Goal: Transaction & Acquisition: Book appointment/travel/reservation

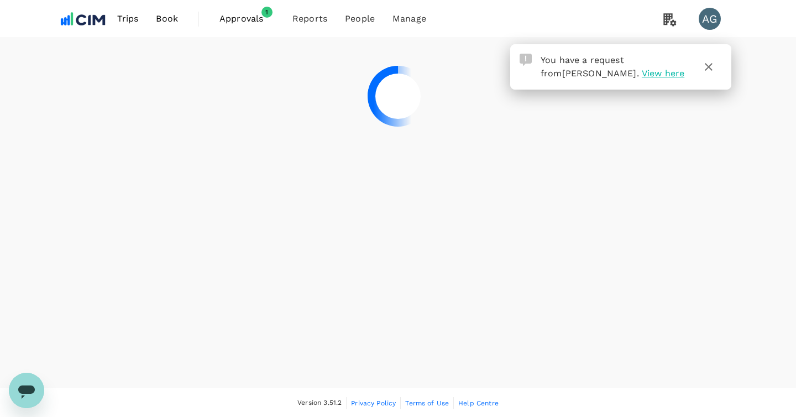
click at [254, 15] on span "Approvals" at bounding box center [246, 18] width 55 height 13
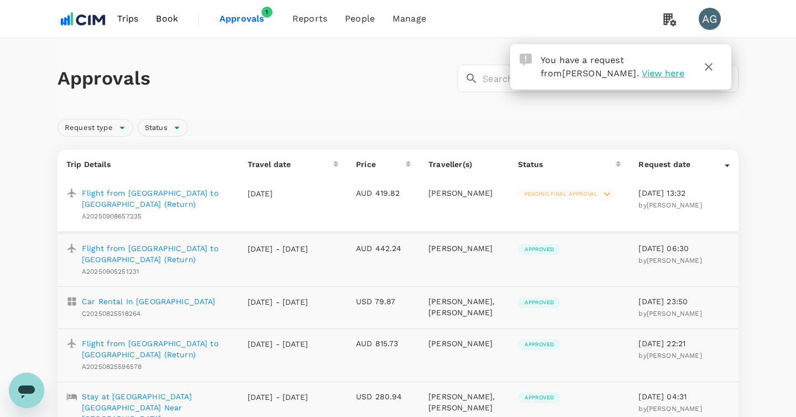
click at [580, 194] on span "Pending final approval" at bounding box center [561, 194] width 86 height 8
click at [152, 192] on div at bounding box center [398, 208] width 796 height 417
click at [152, 192] on p "Flight from [GEOGRAPHIC_DATA] to [GEOGRAPHIC_DATA] (Return)" at bounding box center [156, 198] width 148 height 22
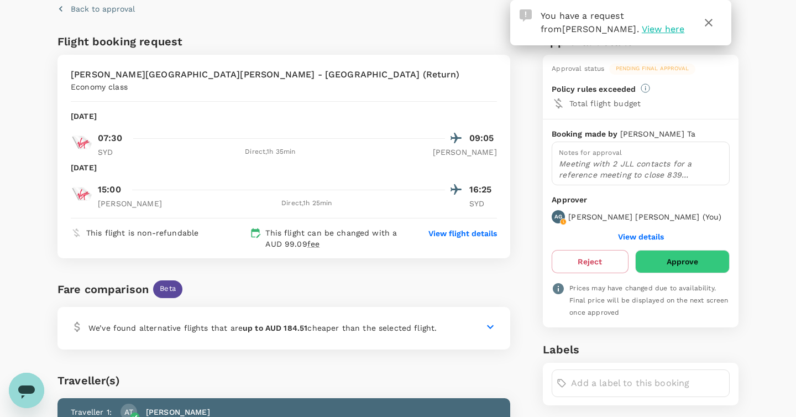
scroll to position [45, 0]
click at [431, 326] on div "We’ve found alternative flights that are up to AUD 184.51 cheaper than the sele…" at bounding box center [283, 327] width 453 height 43
click at [491, 320] on icon at bounding box center [490, 326] width 13 height 13
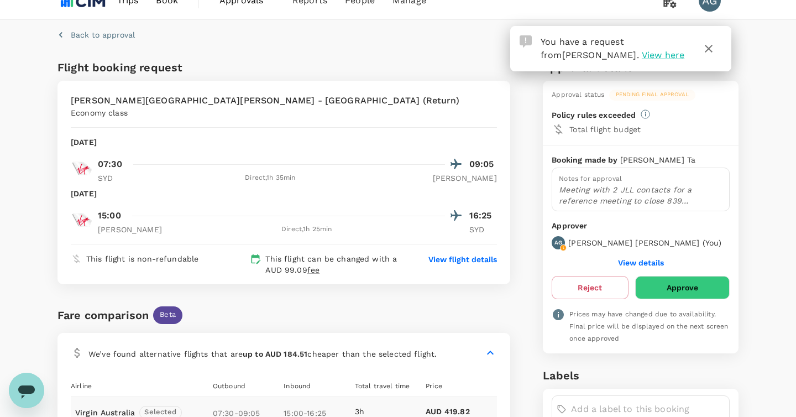
scroll to position [0, 0]
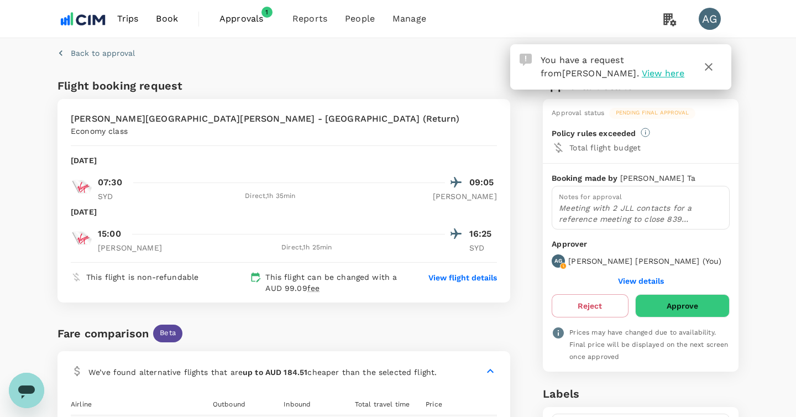
click at [163, 20] on span "Book" at bounding box center [167, 18] width 22 height 13
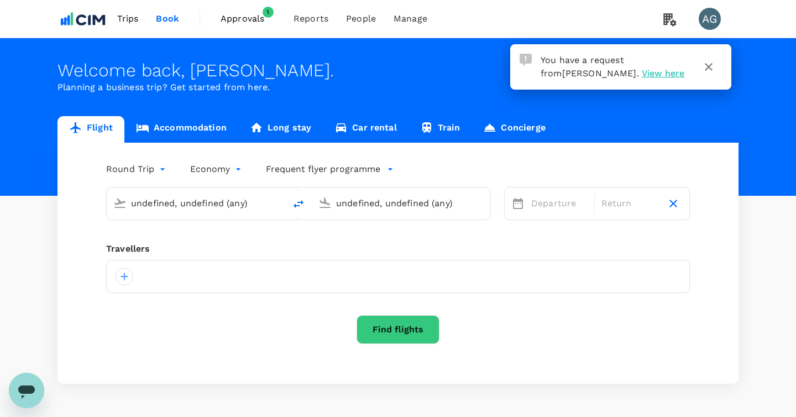
type input "[GEOGRAPHIC_DATA] ([PERSON_NAME])"
type input "[PERSON_NAME][GEOGRAPHIC_DATA][PERSON_NAME] (SYD)"
type input "[GEOGRAPHIC_DATA] ([PERSON_NAME])"
type input "[PERSON_NAME][GEOGRAPHIC_DATA][PERSON_NAME] (SYD)"
type input "[GEOGRAPHIC_DATA] ([PERSON_NAME])"
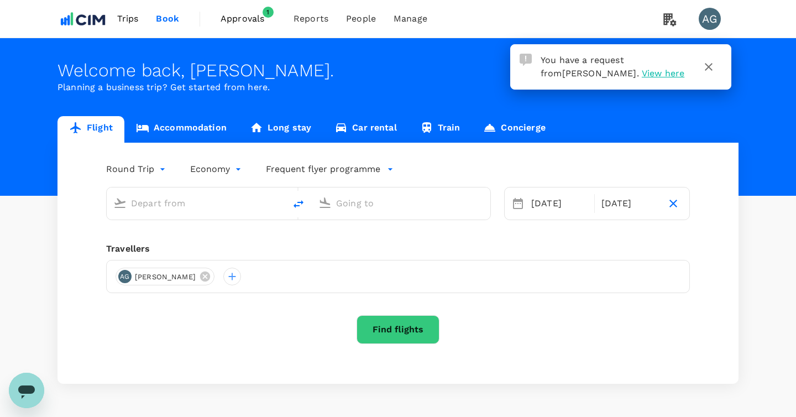
type input "[PERSON_NAME][GEOGRAPHIC_DATA][PERSON_NAME] (SYD)"
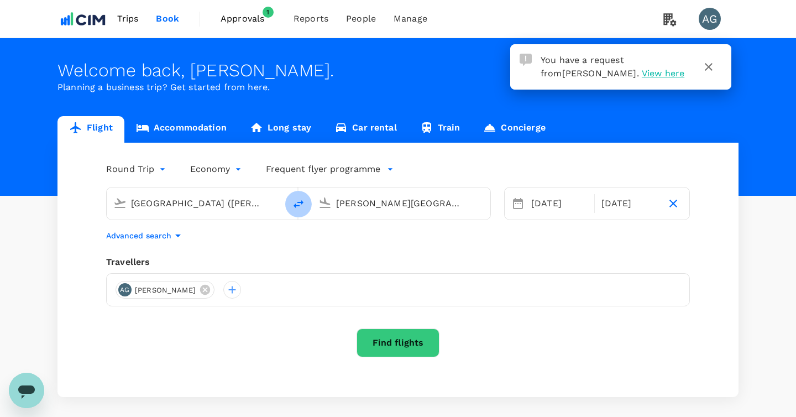
click at [300, 204] on icon "delete" at bounding box center [298, 203] width 13 height 13
type input "[PERSON_NAME][GEOGRAPHIC_DATA][PERSON_NAME] (SYD)"
type input "[GEOGRAPHIC_DATA] ([PERSON_NAME])"
click at [546, 208] on div "[DATE]" at bounding box center [559, 203] width 65 height 22
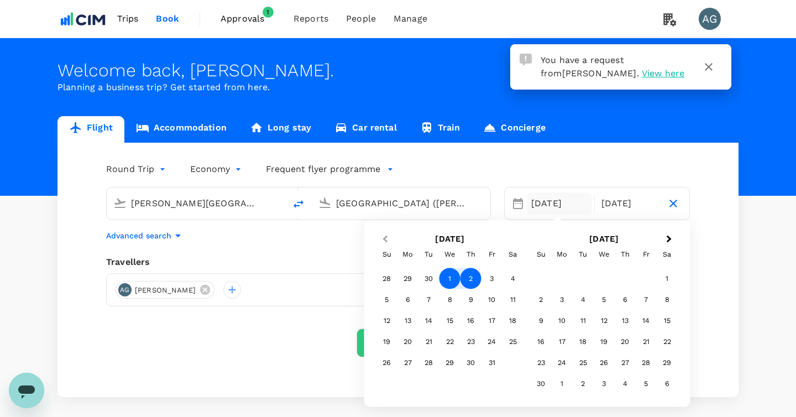
click at [388, 243] on button "Previous Month" at bounding box center [384, 240] width 18 height 18
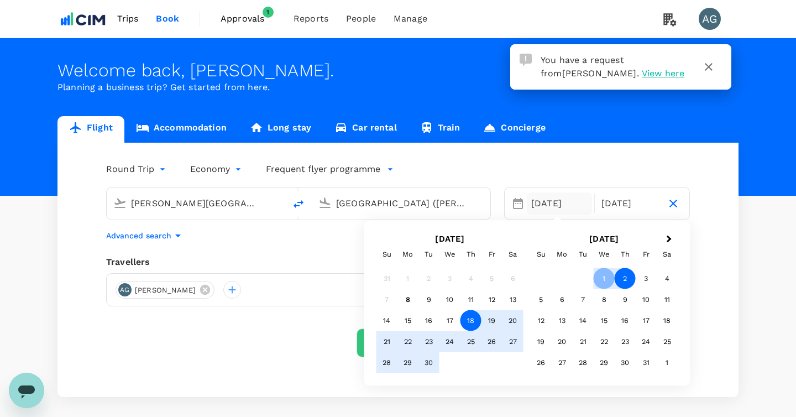
click at [468, 325] on div "18" at bounding box center [471, 320] width 21 height 21
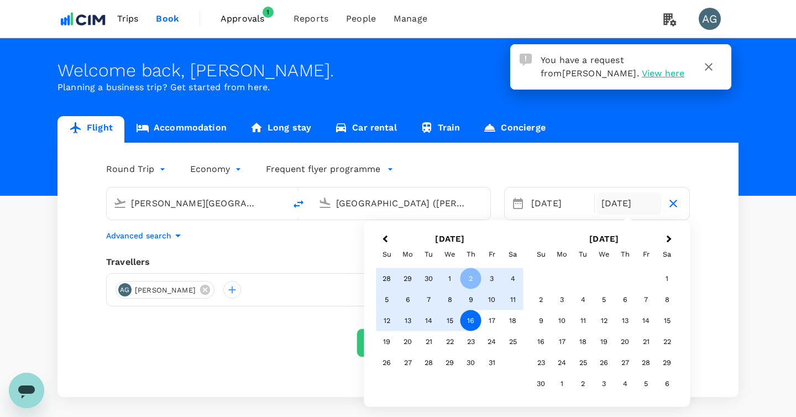
click at [468, 325] on div "16" at bounding box center [471, 320] width 21 height 21
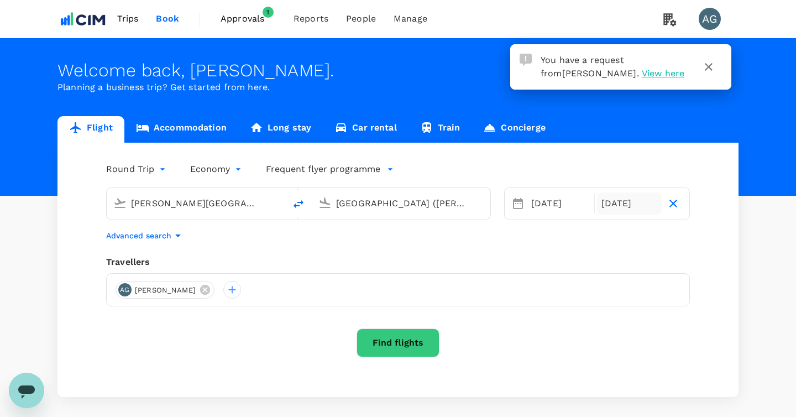
click at [626, 206] on div "[DATE]" at bounding box center [629, 203] width 65 height 22
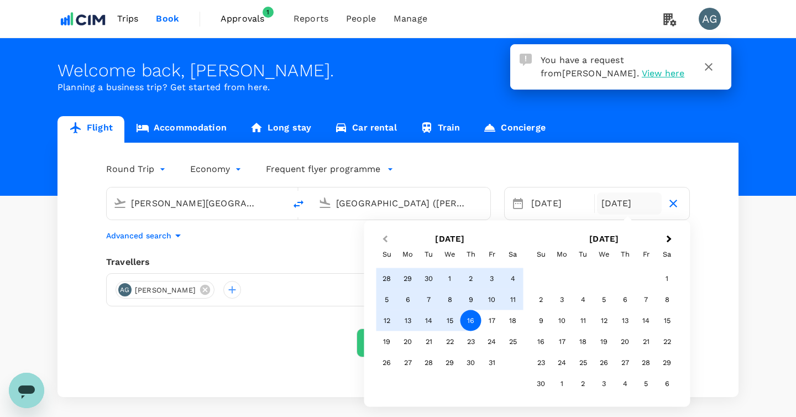
click at [383, 239] on button "Previous Month" at bounding box center [384, 240] width 18 height 18
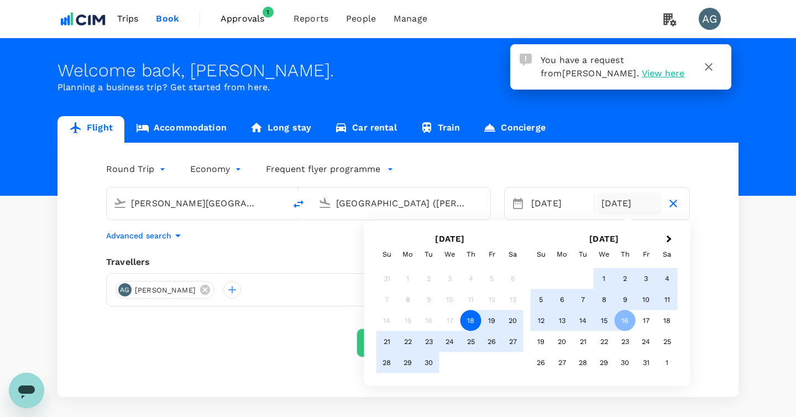
click at [475, 315] on div "18" at bounding box center [471, 320] width 21 height 21
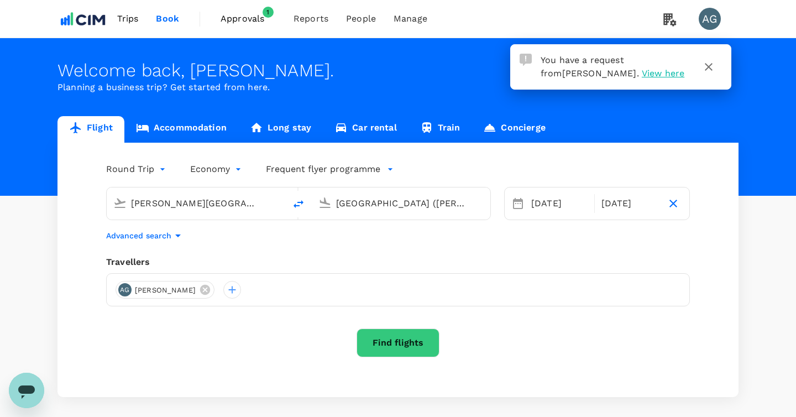
click at [372, 345] on button "Find flights" at bounding box center [398, 342] width 83 height 29
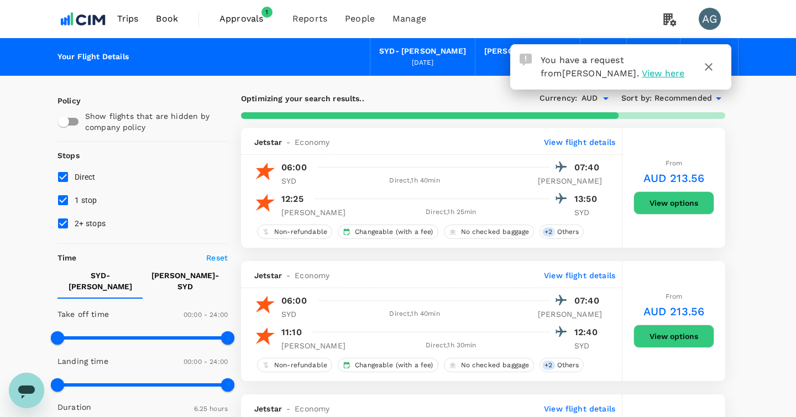
type input "385"
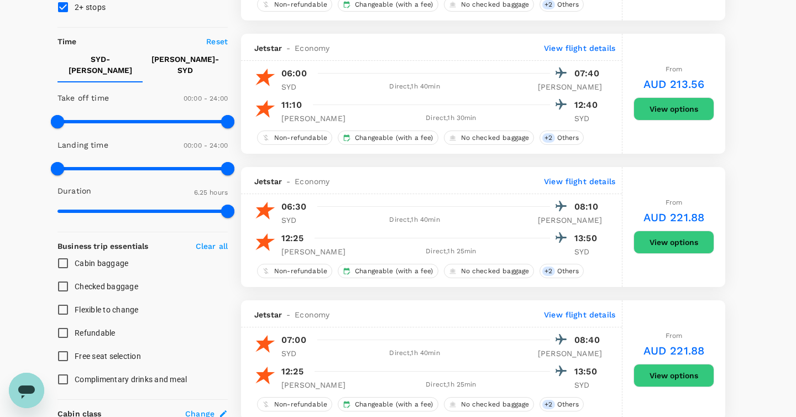
scroll to position [197, 0]
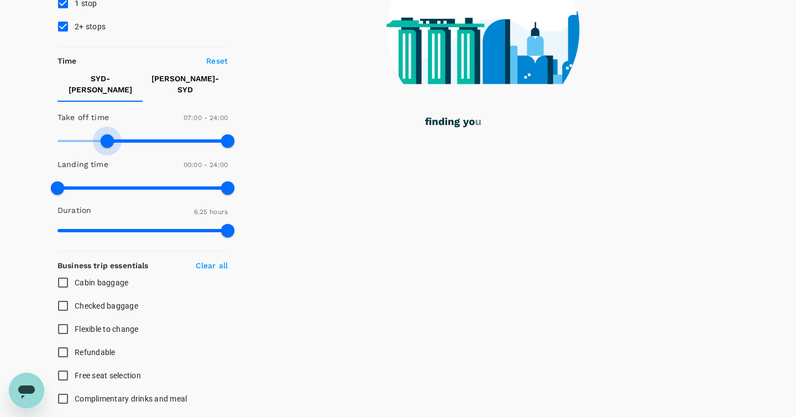
type input "390"
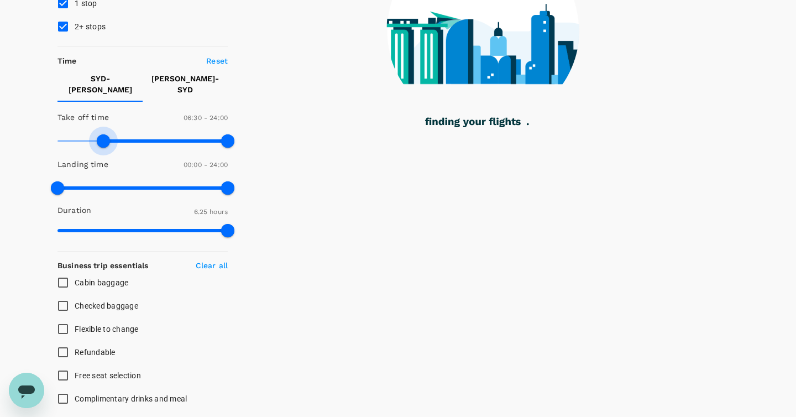
drag, startPoint x: 54, startPoint y: 132, endPoint x: 102, endPoint y: 137, distance: 48.4
click at [104, 139] on span at bounding box center [103, 140] width 13 height 13
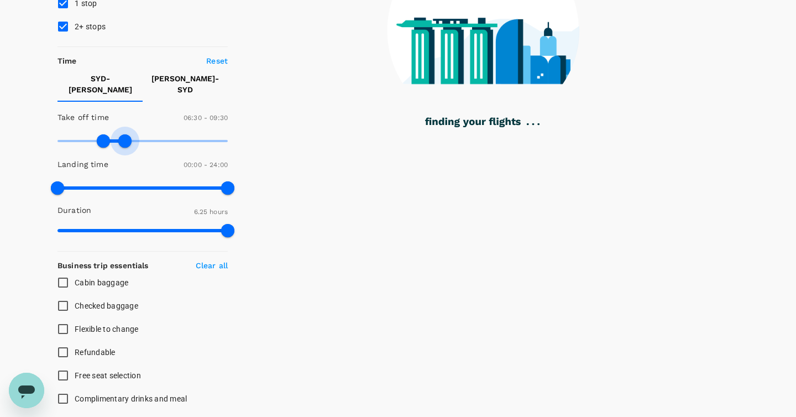
type input "540"
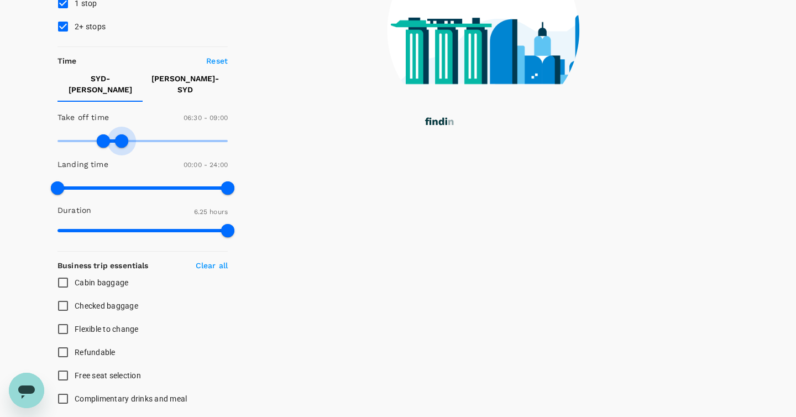
drag, startPoint x: 232, startPoint y: 133, endPoint x: 121, endPoint y: 133, distance: 111.1
click at [121, 134] on span at bounding box center [121, 140] width 13 height 13
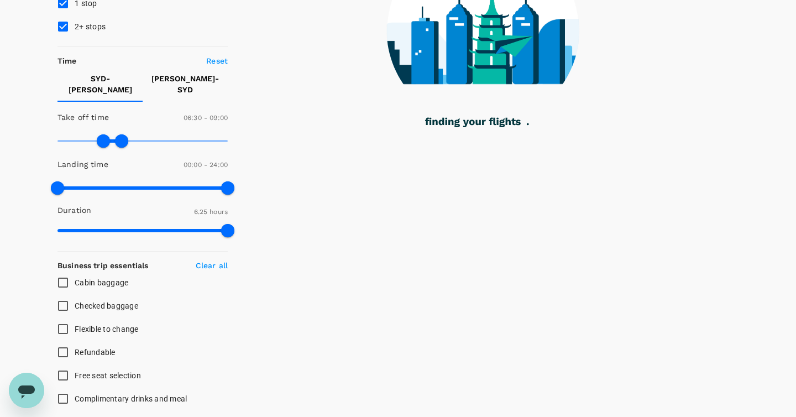
click at [194, 83] on p "[PERSON_NAME]" at bounding box center [184, 84] width 67 height 22
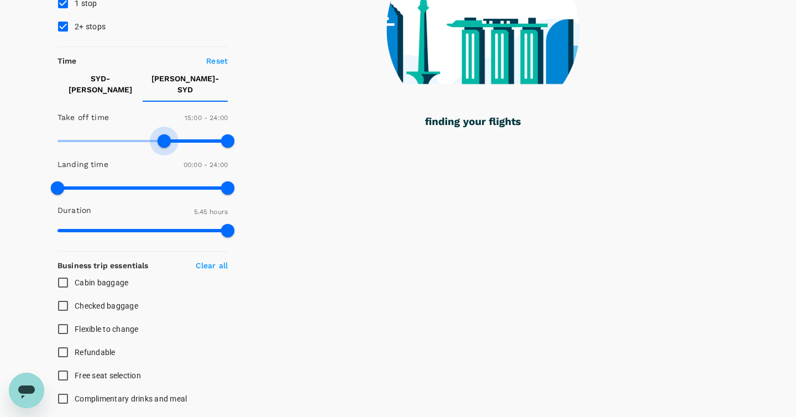
type input "870"
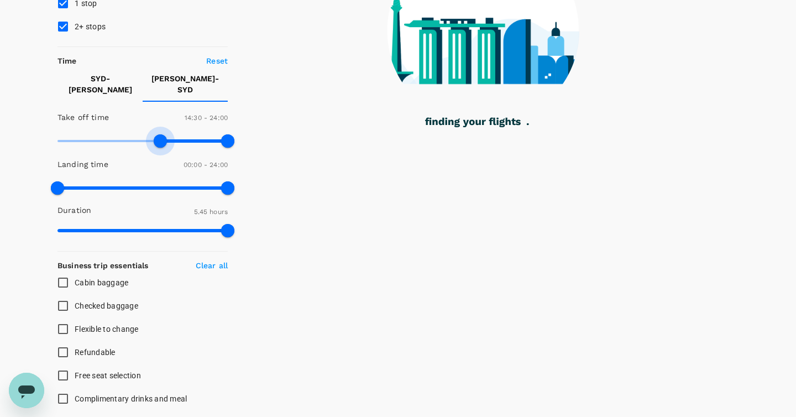
drag, startPoint x: 60, startPoint y: 133, endPoint x: 158, endPoint y: 138, distance: 97.4
click at [159, 142] on span at bounding box center [160, 140] width 13 height 13
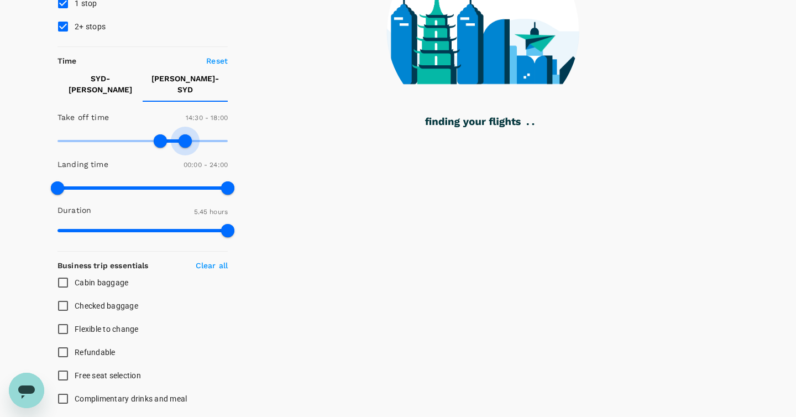
type input "1050"
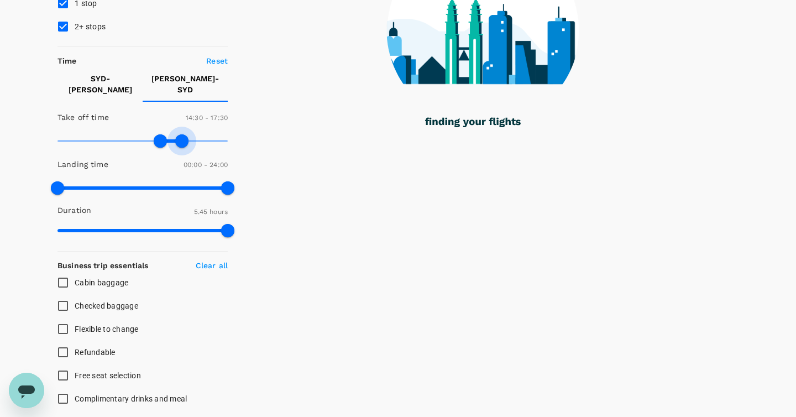
drag, startPoint x: 235, startPoint y: 130, endPoint x: 182, endPoint y: 130, distance: 52.5
click at [182, 134] on span at bounding box center [181, 140] width 13 height 13
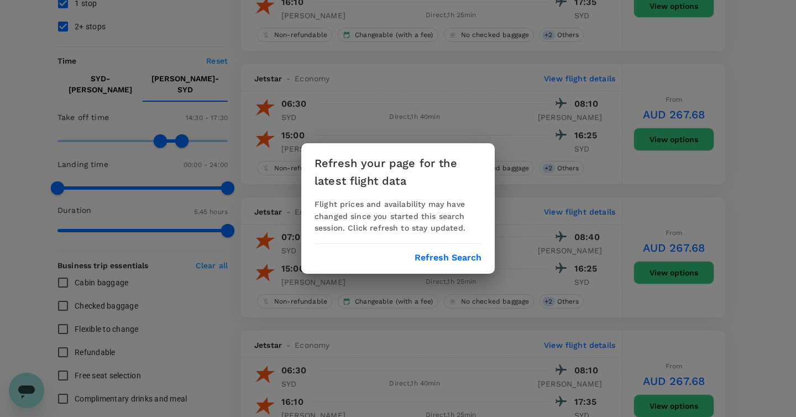
click at [440, 261] on button "Refresh Search" at bounding box center [448, 258] width 67 height 10
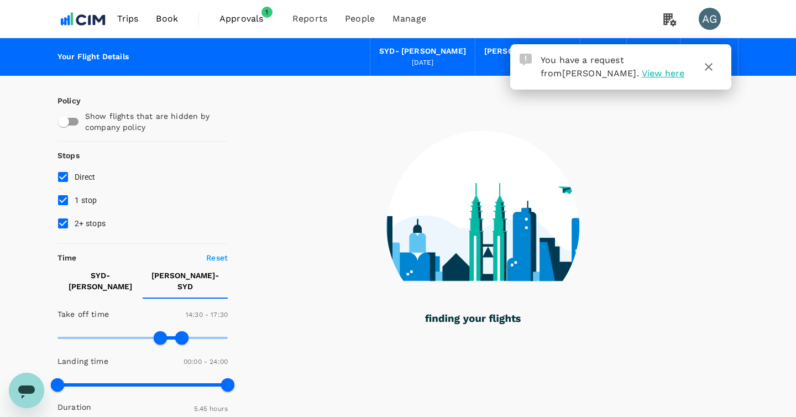
type input "345"
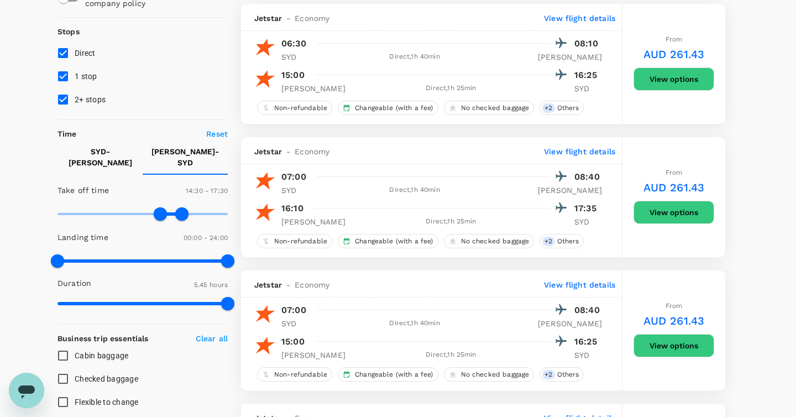
scroll to position [103, 0]
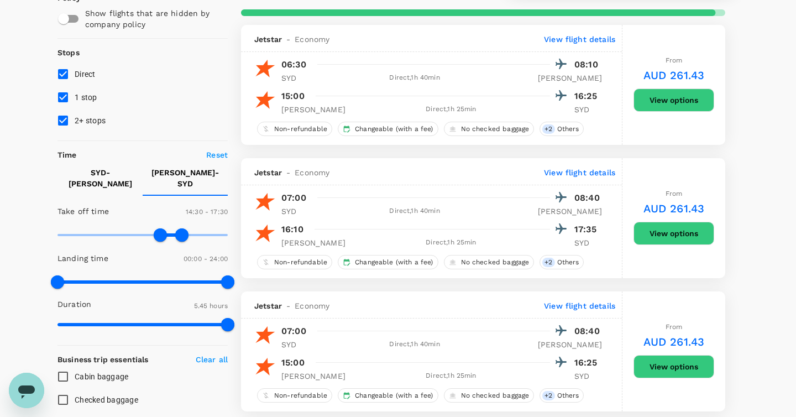
click at [59, 124] on input "2+ stops" at bounding box center [62, 120] width 23 height 23
checkbox input "false"
click at [66, 94] on input "1 stop" at bounding box center [62, 97] width 23 height 23
checkbox input "false"
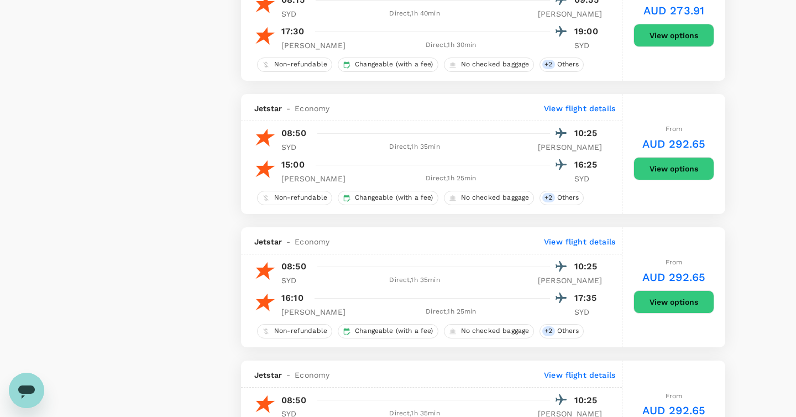
scroll to position [1207, 0]
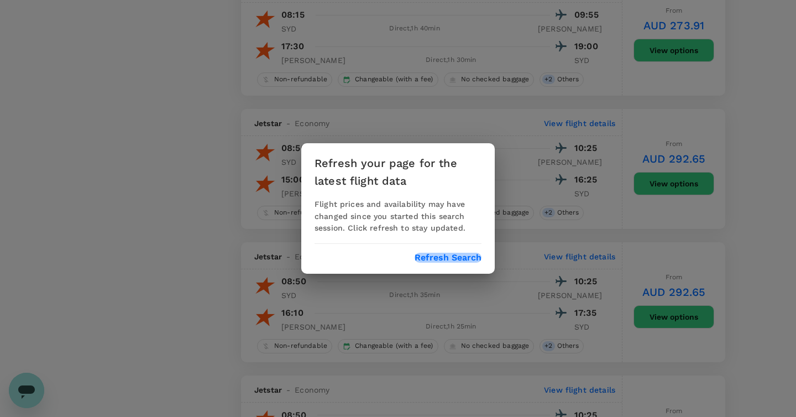
click at [468, 260] on button "Refresh Search" at bounding box center [448, 258] width 67 height 10
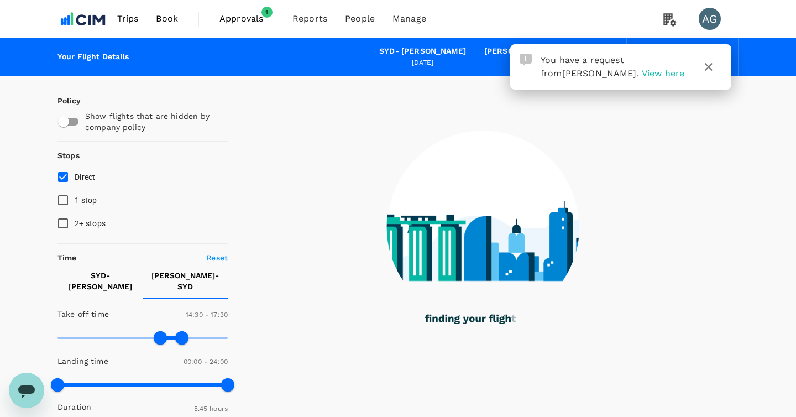
type input "345"
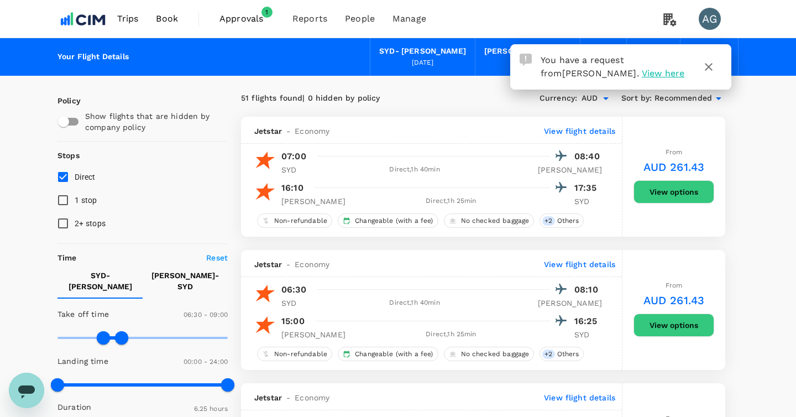
click at [234, 17] on span "Approvals" at bounding box center [246, 18] width 55 height 13
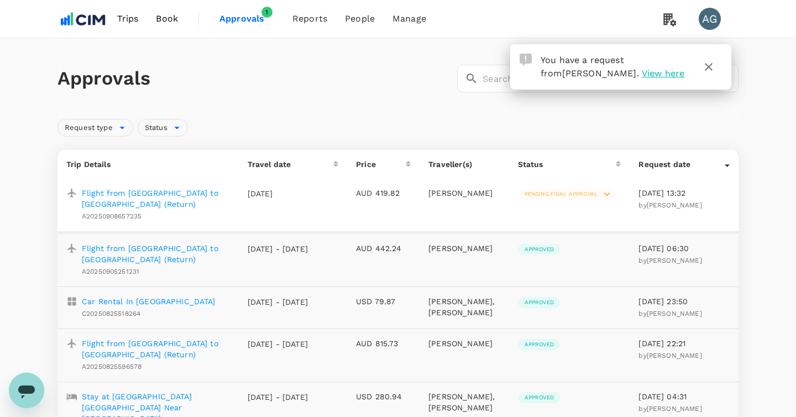
click at [198, 195] on p "Flight from [GEOGRAPHIC_DATA] to [GEOGRAPHIC_DATA] (Return)" at bounding box center [156, 198] width 148 height 22
